Goal: Communication & Community: Answer question/provide support

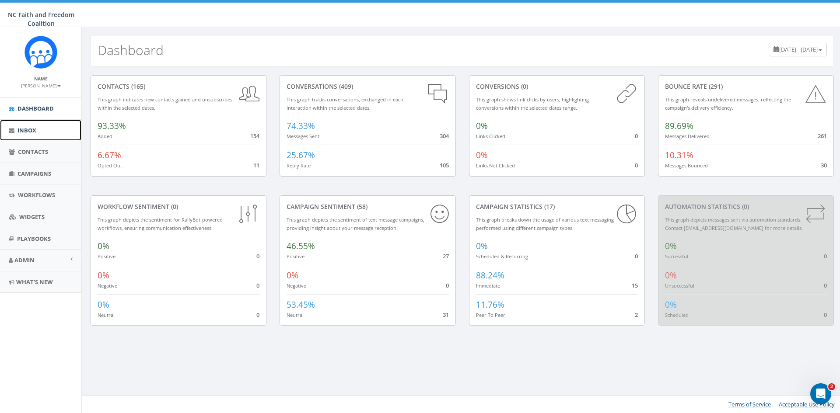
click at [31, 130] on span "Inbox" at bounding box center [26, 130] width 19 height 8
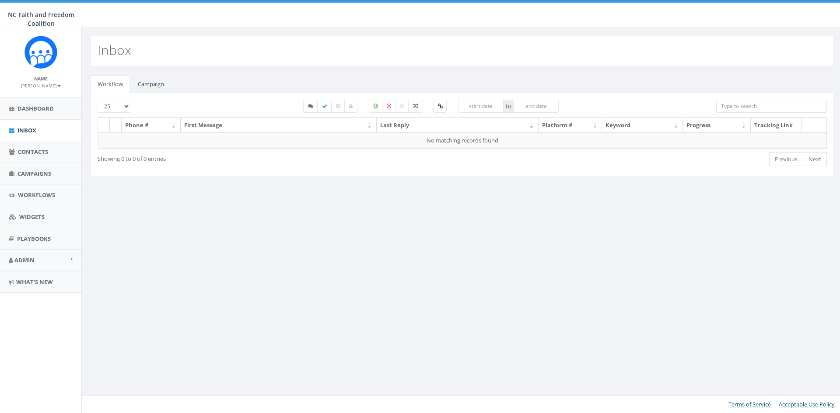
select select
click at [147, 86] on link "Campaign" at bounding box center [151, 84] width 40 height 18
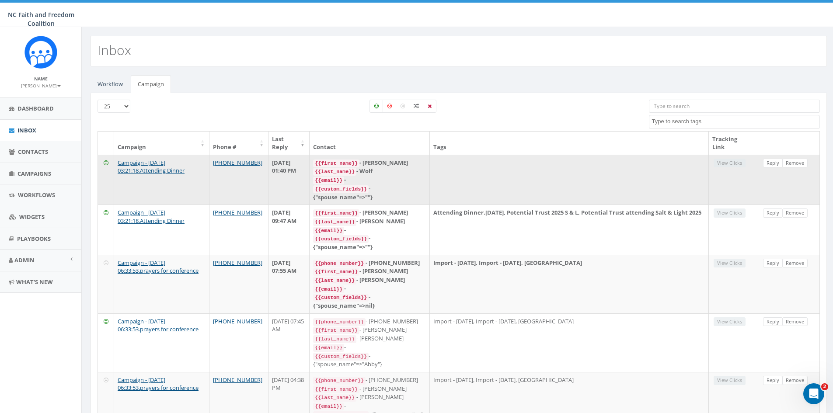
click at [344, 181] on code "{{email}}" at bounding box center [328, 181] width 31 height 8
click at [772, 163] on link "Reply" at bounding box center [773, 163] width 20 height 9
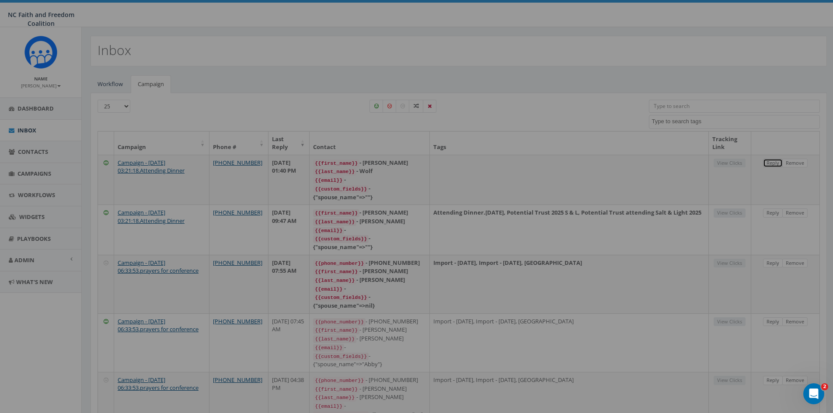
select select
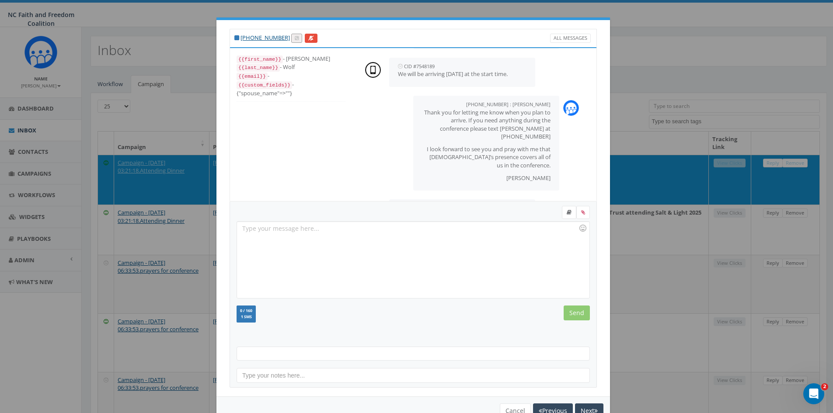
scroll to position [299, 0]
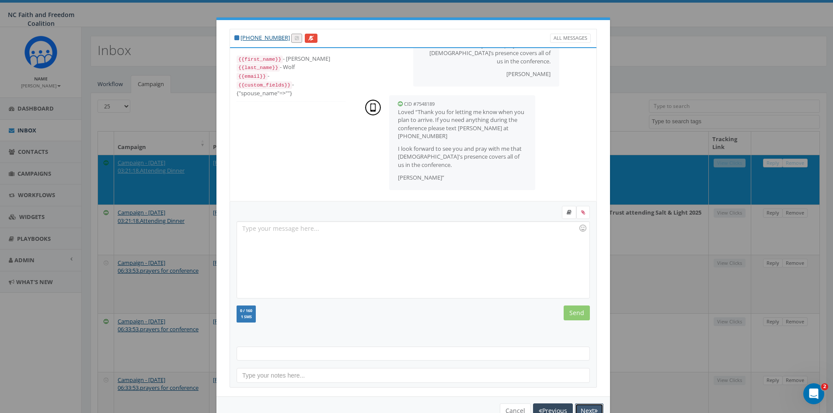
click at [580, 408] on button "Next" at bounding box center [589, 411] width 28 height 15
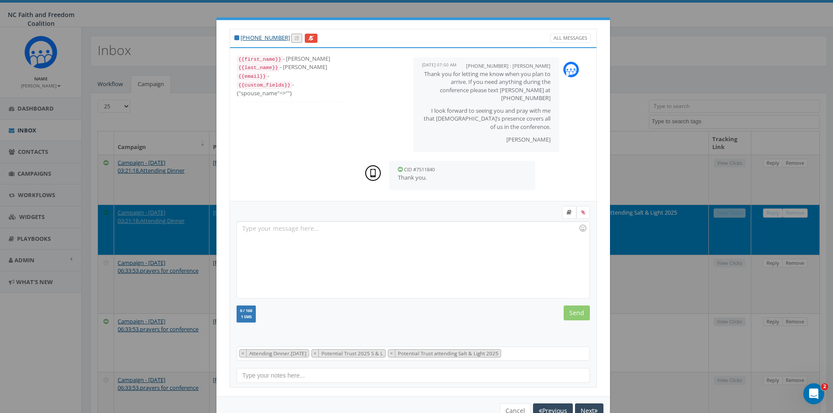
scroll to position [241, 0]
click at [583, 406] on button "Next" at bounding box center [589, 411] width 28 height 15
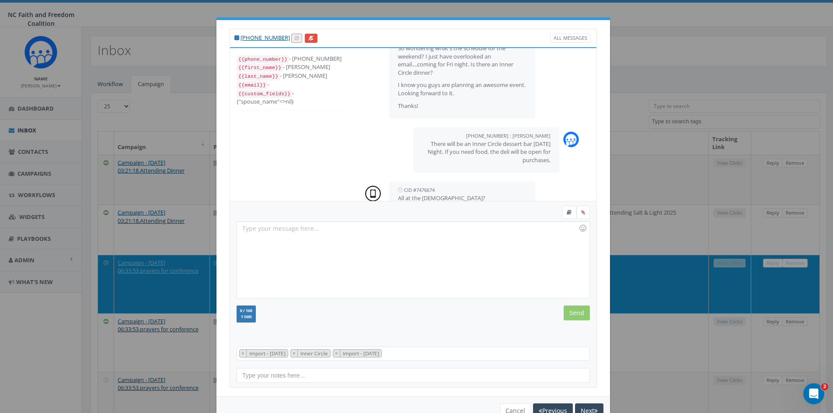
scroll to position [219, 0]
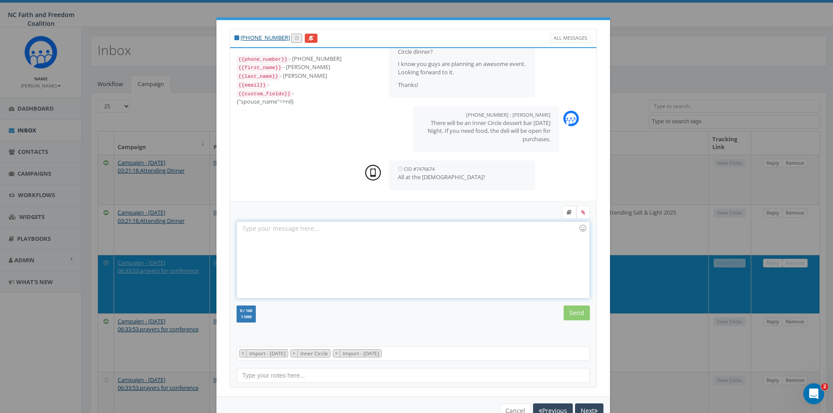
click at [249, 232] on div at bounding box center [413, 260] width 352 height 77
click at [569, 315] on input "Send" at bounding box center [577, 313] width 26 height 15
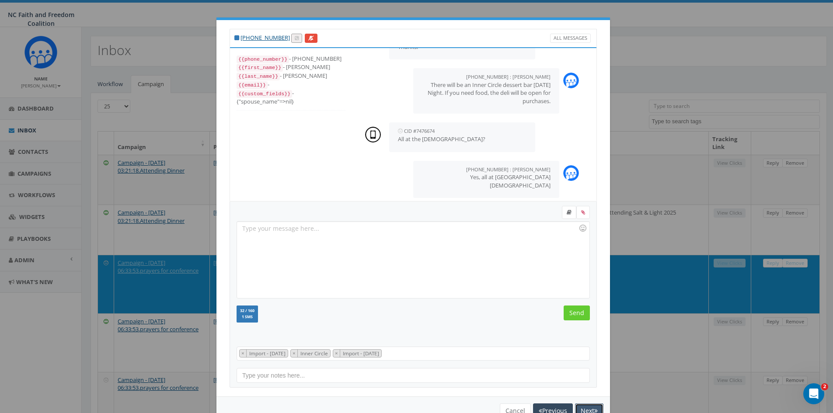
click at [594, 410] on icon "button" at bounding box center [595, 411] width 3 height 6
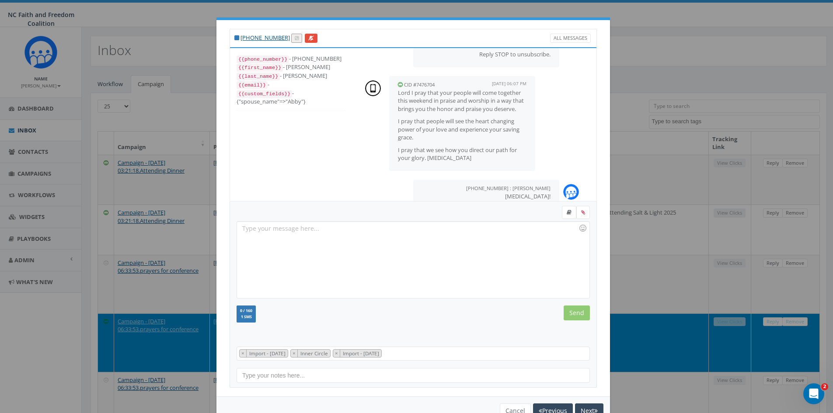
scroll to position [130, 0]
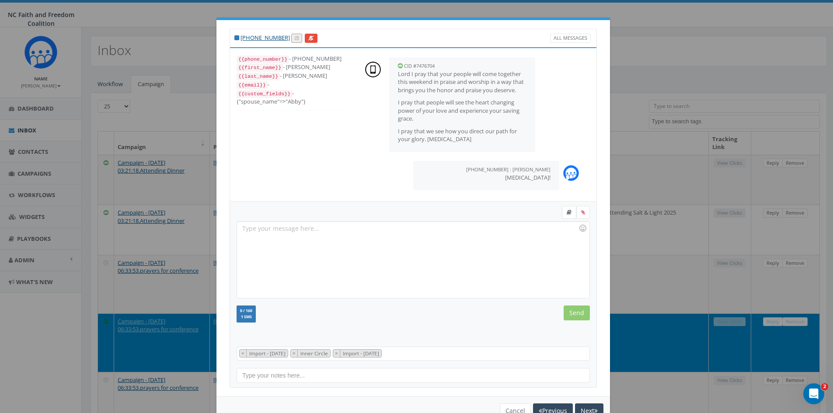
click at [652, 23] on div "+1 919-548-5255 All Messages {{phone_number}} - +19195485255 {{first_name}} - W…" at bounding box center [416, 206] width 833 height 413
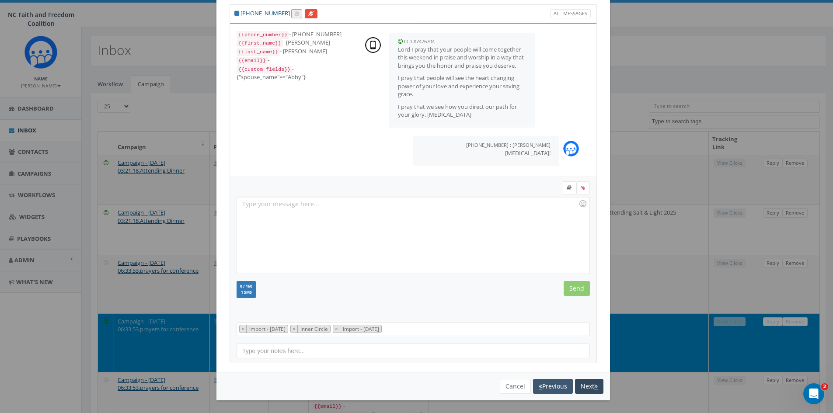
scroll to position [25, 0]
click at [512, 382] on button "Cancel" at bounding box center [515, 386] width 31 height 15
